Goal: Transaction & Acquisition: Purchase product/service

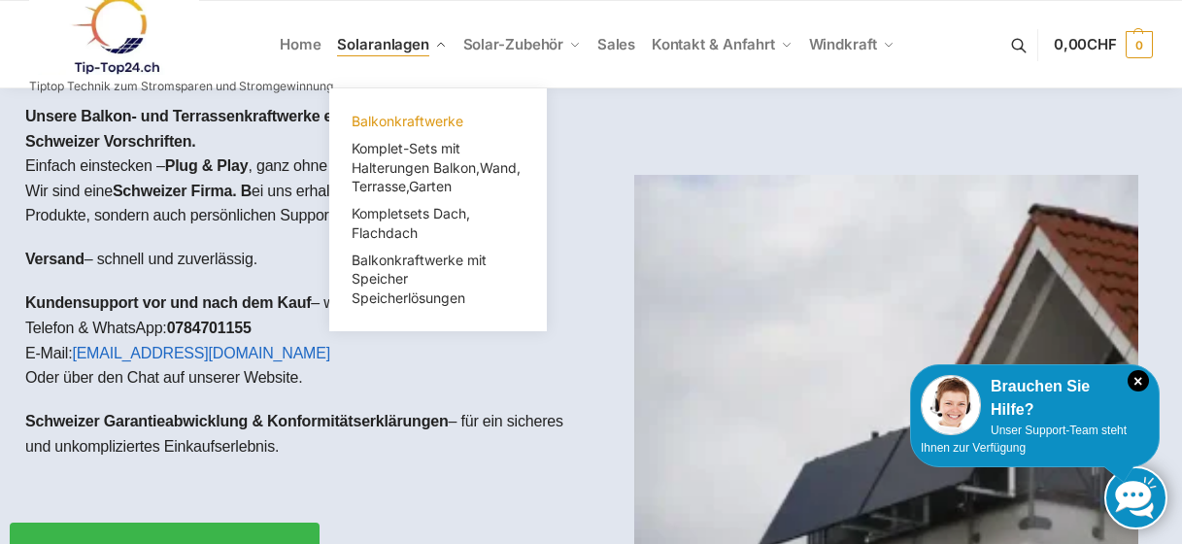
drag, startPoint x: 421, startPoint y: 122, endPoint x: 439, endPoint y: 128, distance: 18.4
click at [421, 122] on span "Balkonkraftwerke" at bounding box center [408, 121] width 112 height 17
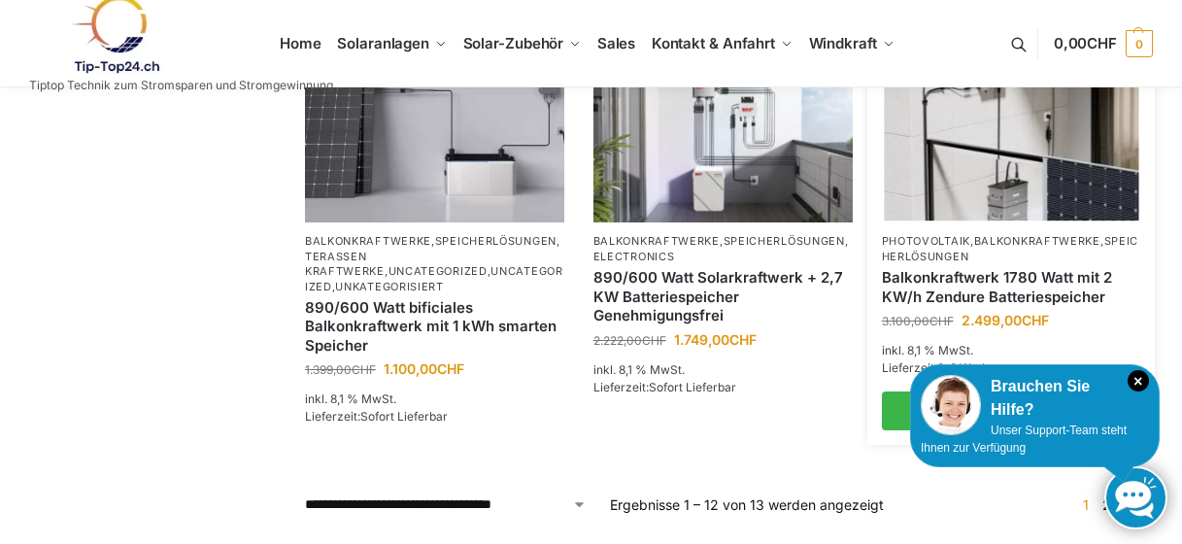
scroll to position [1748, 0]
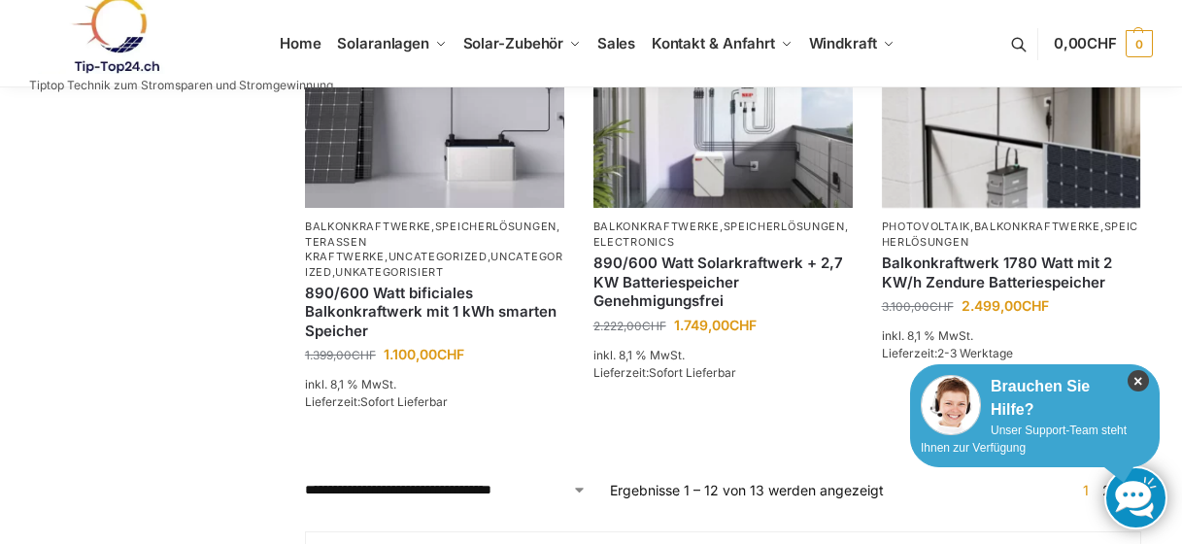
click at [1133, 380] on icon "×" at bounding box center [1138, 380] width 21 height 21
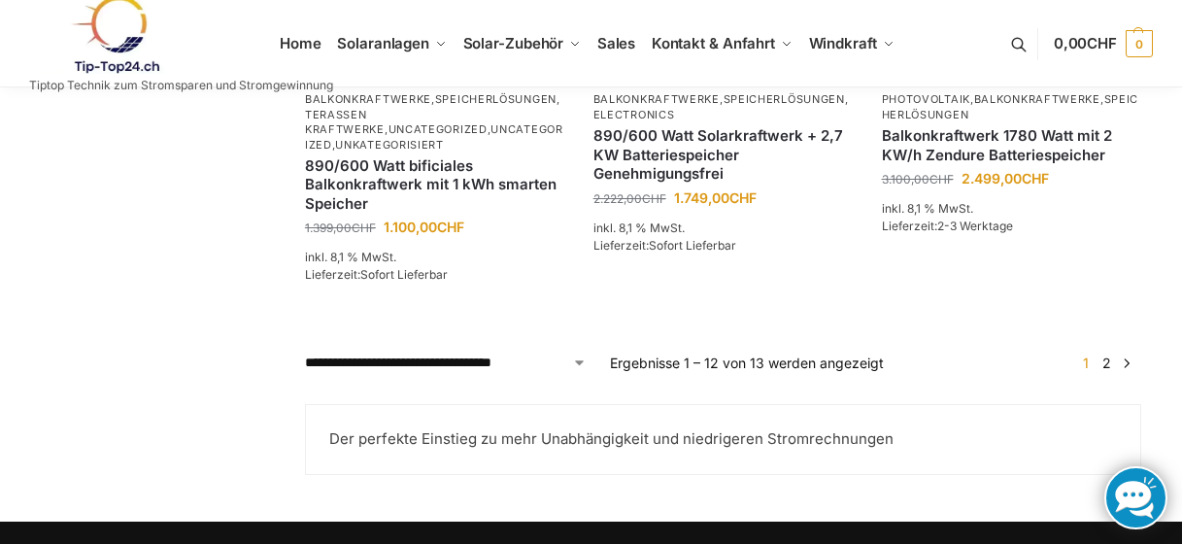
scroll to position [1942, 0]
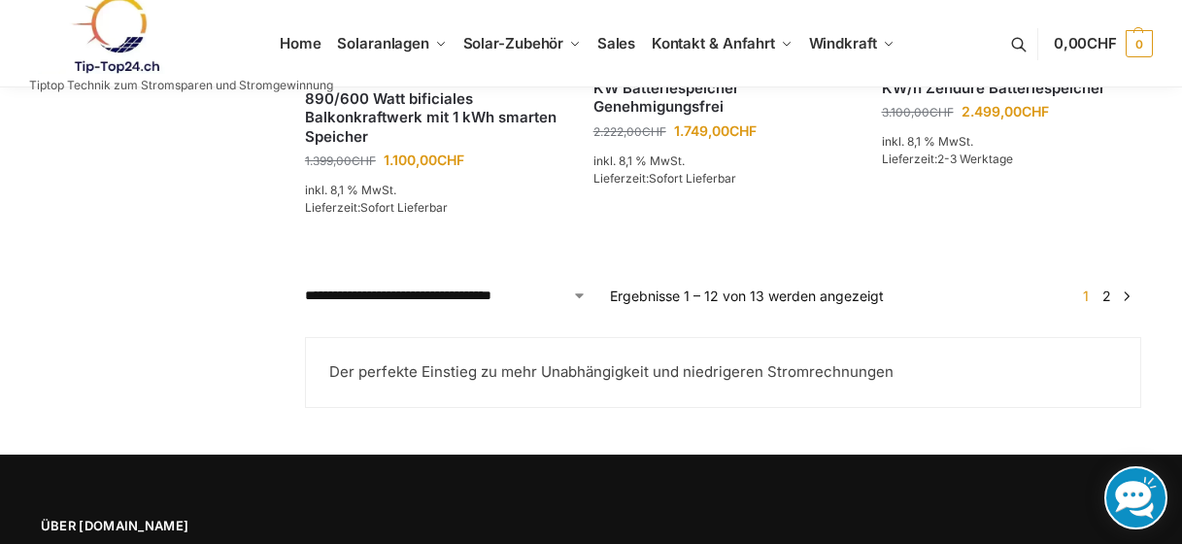
click at [1103, 297] on link "2" at bounding box center [1106, 295] width 18 height 17
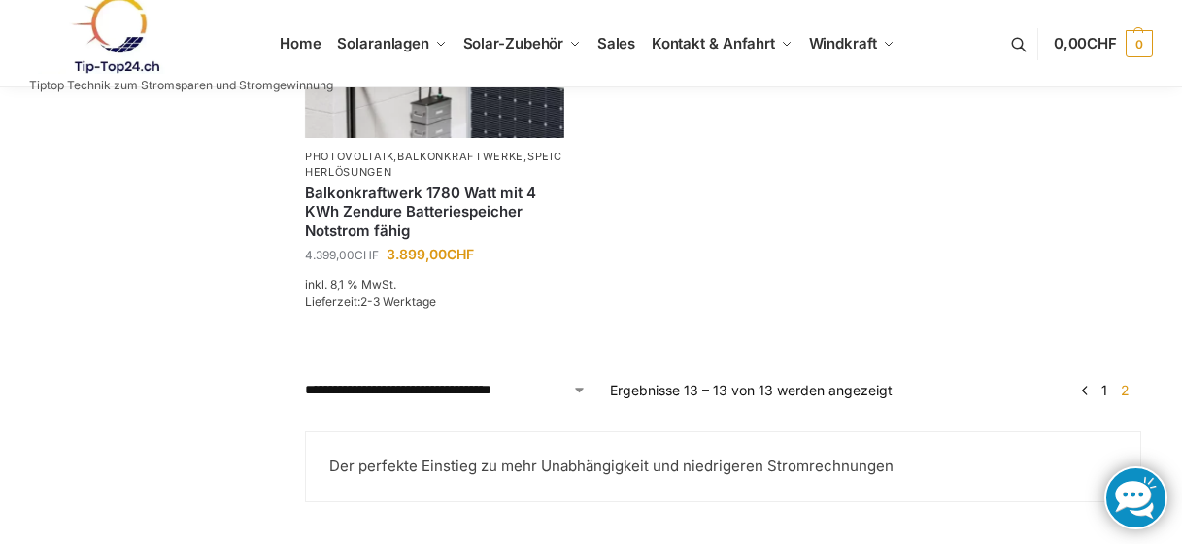
scroll to position [680, 0]
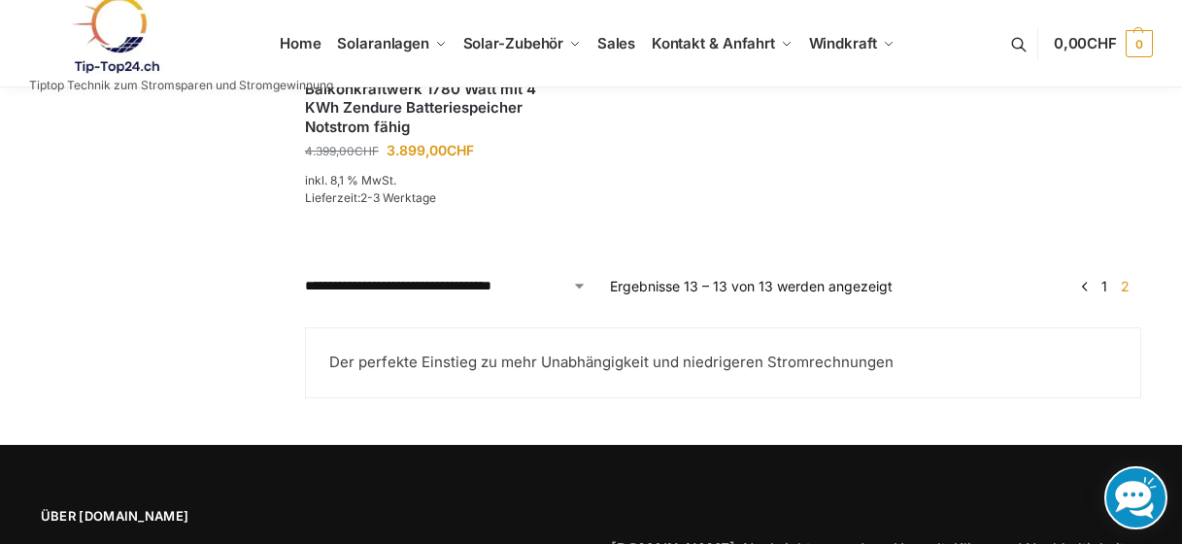
click at [1104, 289] on link "1" at bounding box center [1104, 286] width 16 height 17
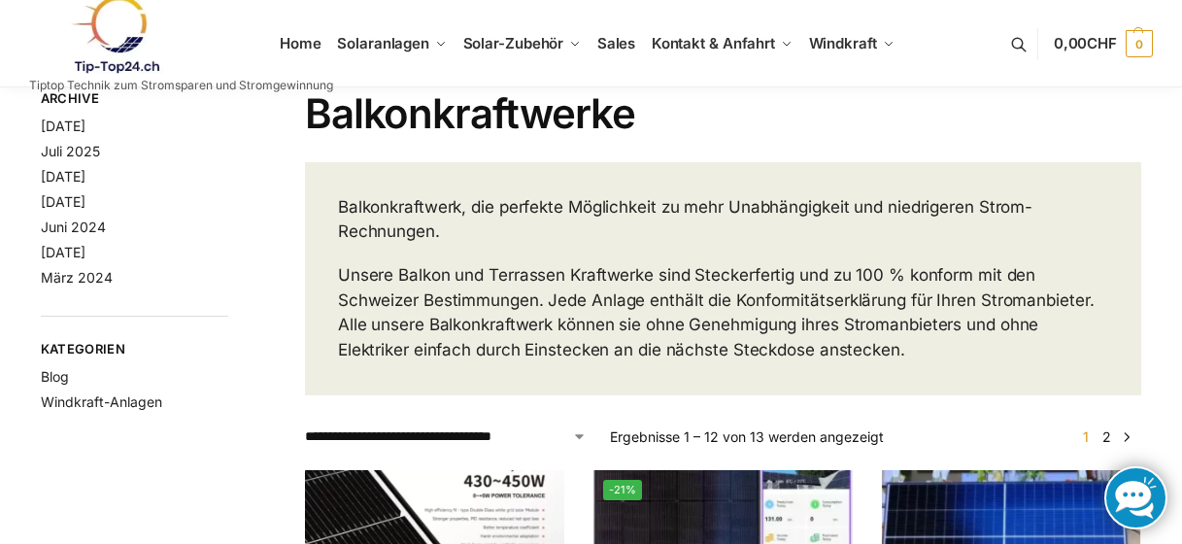
scroll to position [38, 0]
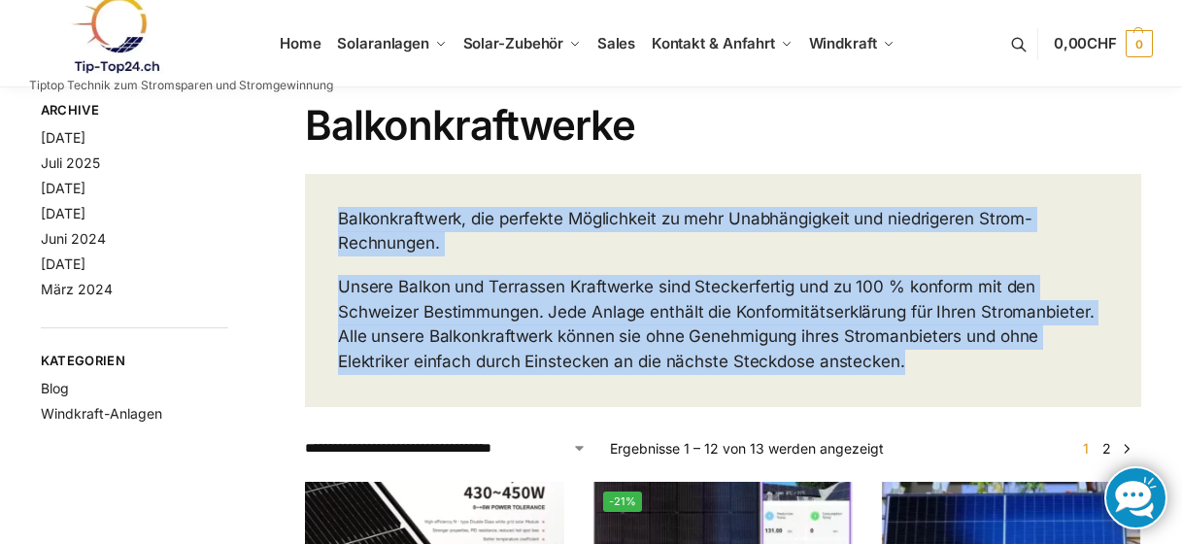
drag, startPoint x: 910, startPoint y: 360, endPoint x: 341, endPoint y: 214, distance: 587.7
click at [341, 214] on div "Balkonkraftwerk, die perfekte Möglichkeit zu mehr Unabhängigkeit und niedrigere…" at bounding box center [723, 290] width 836 height 233
drag, startPoint x: 343, startPoint y: 215, endPoint x: 461, endPoint y: 258, distance: 126.3
click at [344, 215] on p "Balkonkraftwerk, die perfekte Möglichkeit zu mehr Unabhängigkeit und niedrigere…" at bounding box center [723, 232] width 770 height 50
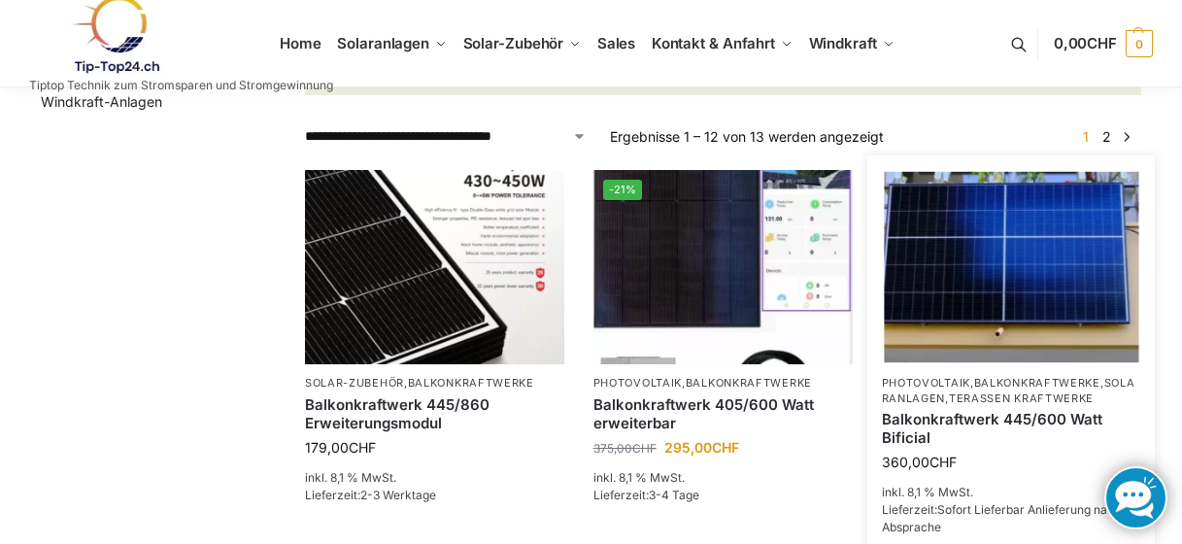
scroll to position [358, 0]
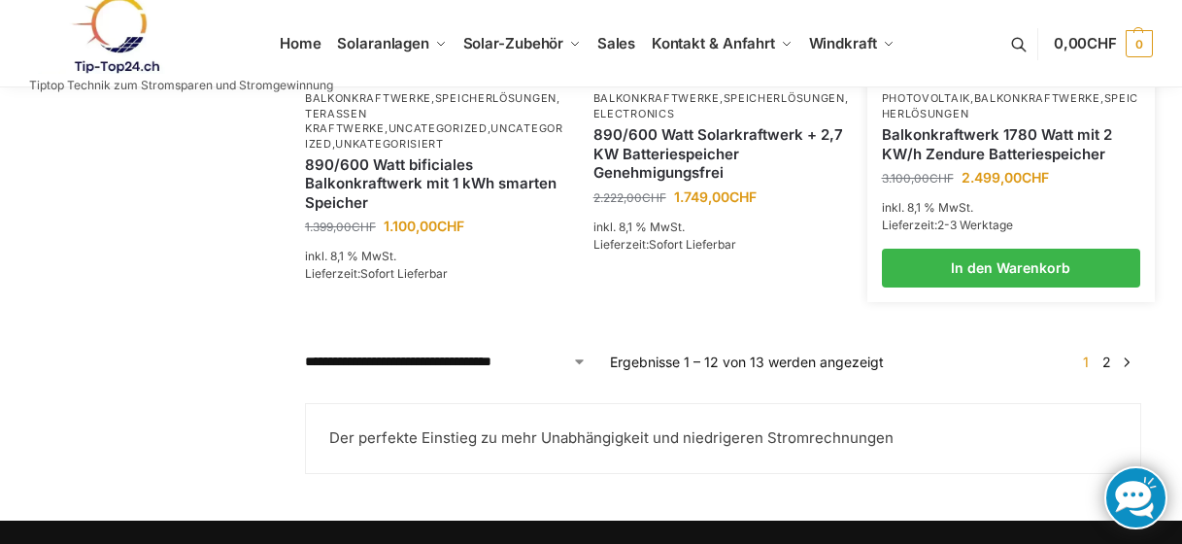
scroll to position [1942, 0]
